Goal: Task Accomplishment & Management: Use online tool/utility

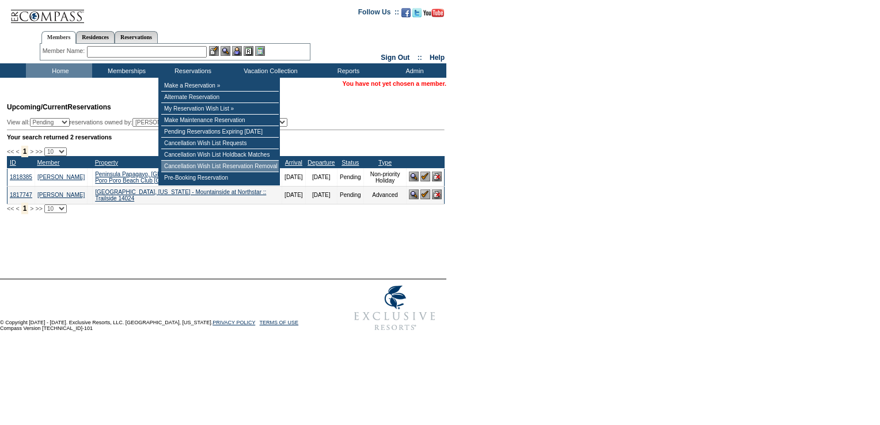
click at [215, 171] on td "Cancellation Wish List Reservation Removal" at bounding box center [220, 167] width 118 height 12
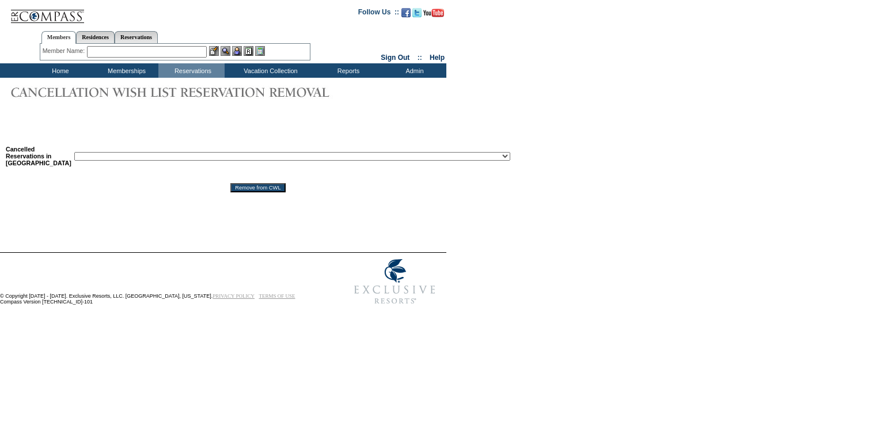
click at [236, 158] on select "Reservation ID: 1817610 ([GEOGRAPHIC_DATA], [US_STATE] - 1 [GEOGRAPHIC_DATA] : …" at bounding box center [292, 156] width 436 height 9
select select "1818605"
click at [74, 153] on select "Reservation ID: 1817610 ([GEOGRAPHIC_DATA], [US_STATE] - 1 [GEOGRAPHIC_DATA] : …" at bounding box center [292, 156] width 436 height 9
click at [230, 190] on input "Remove from CWL" at bounding box center [257, 187] width 55 height 9
